Goal: Information Seeking & Learning: Learn about a topic

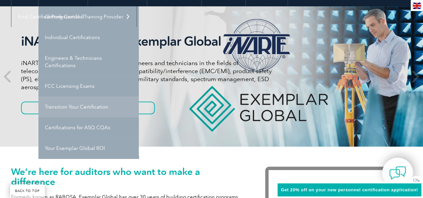
scroll to position [67, 0]
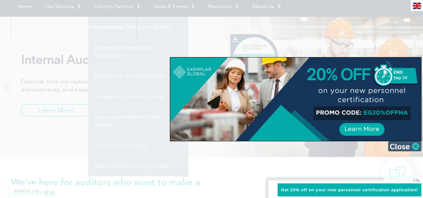
click at [409, 147] on img at bounding box center [404, 146] width 33 height 10
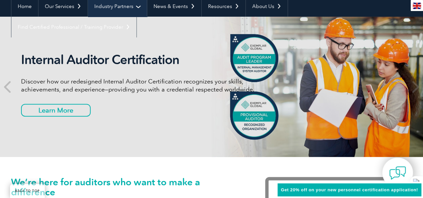
click at [135, 7] on link "Industry Partners" at bounding box center [117, 6] width 59 height 21
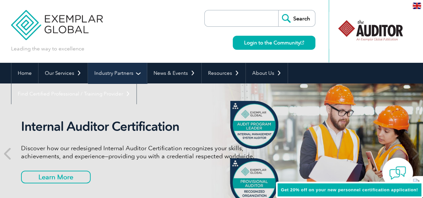
click at [136, 73] on link "Industry Partners" at bounding box center [117, 73] width 59 height 21
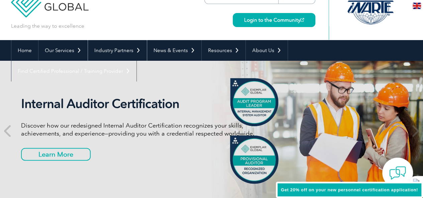
scroll to position [33, 0]
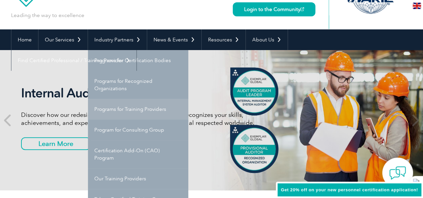
click at [122, 109] on link "Programs for Training Providers" at bounding box center [138, 109] width 100 height 21
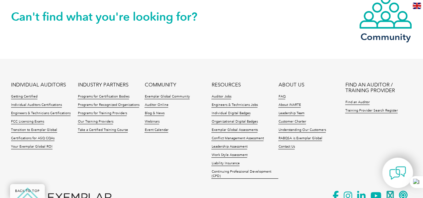
scroll to position [1408, 0]
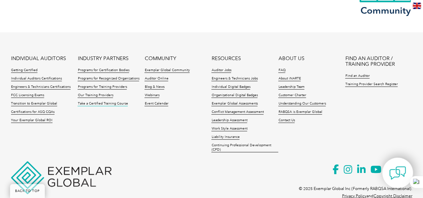
click at [100, 102] on link "Take a Certified Training Course" at bounding box center [103, 104] width 50 height 5
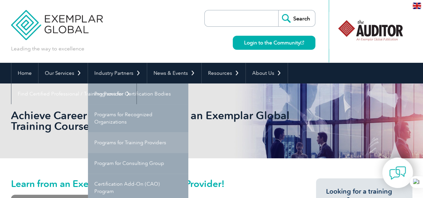
click at [106, 140] on link "Programs for Training Providers" at bounding box center [138, 142] width 100 height 21
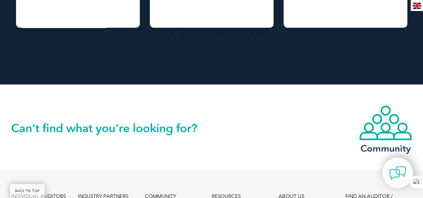
scroll to position [1370, 0]
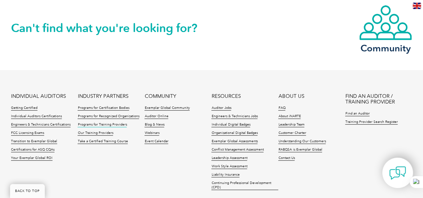
click at [95, 123] on link "Programs for Training Providers" at bounding box center [102, 125] width 49 height 5
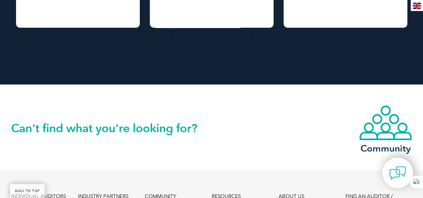
scroll to position [1408, 0]
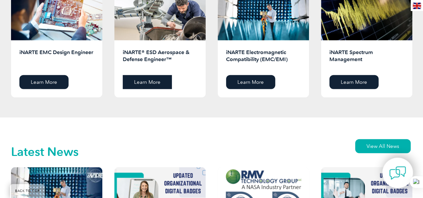
scroll to position [729, 0]
